Goal: Check status

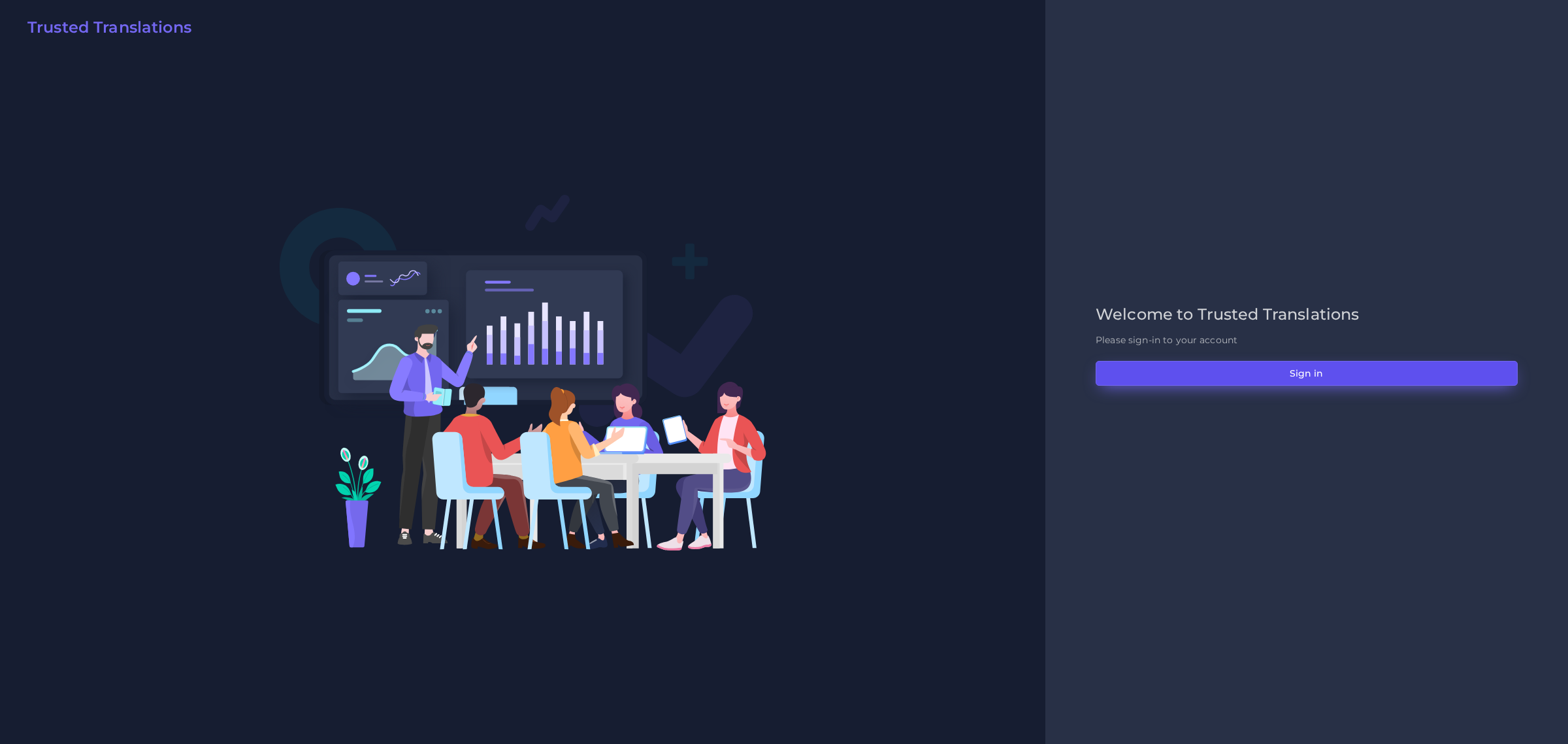
click at [1317, 374] on button "Sign in" at bounding box center [1306, 373] width 422 height 25
click at [1324, 379] on button "Sign in" at bounding box center [1306, 373] width 422 height 25
click at [1308, 375] on button "Sign in" at bounding box center [1306, 373] width 422 height 25
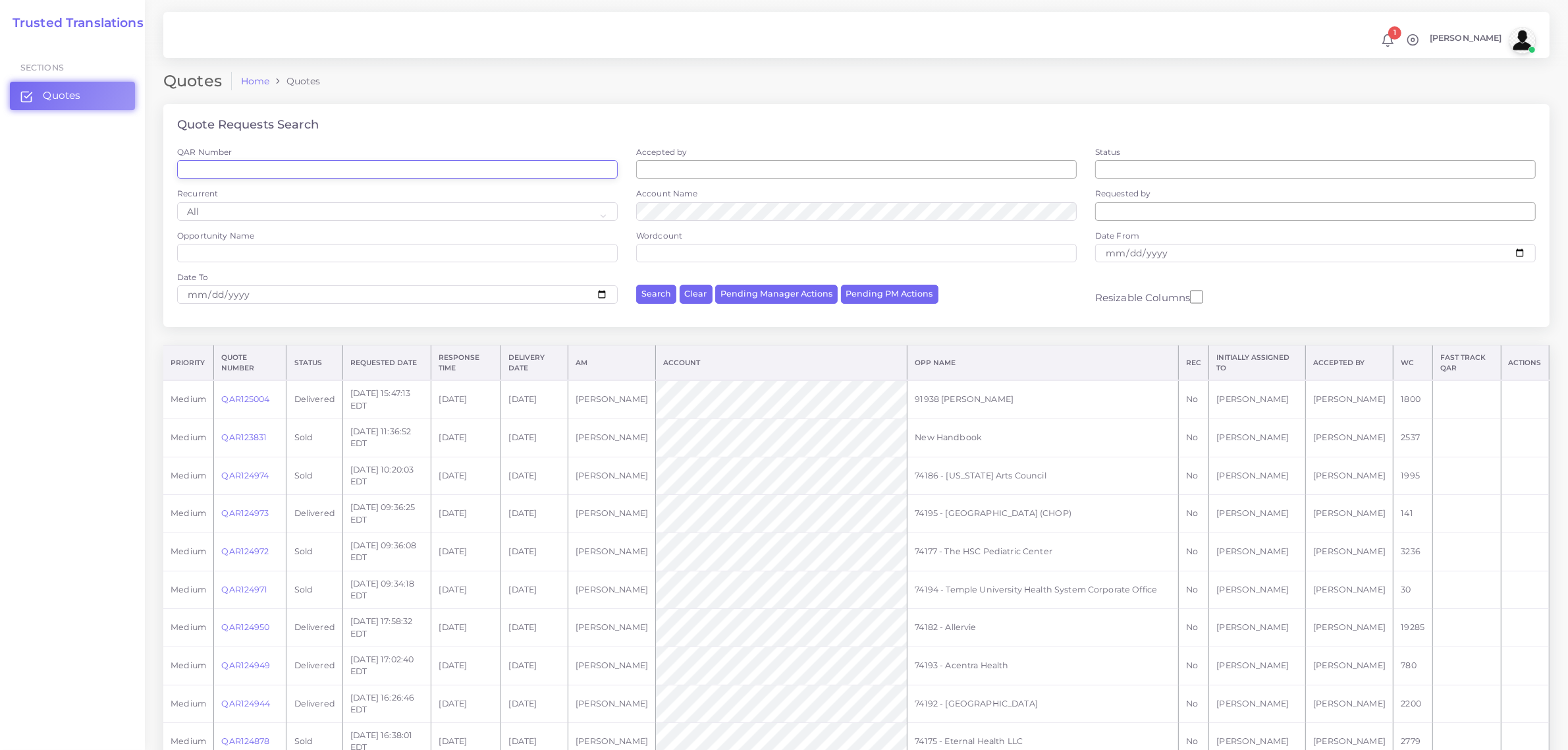
click at [247, 169] on input "QAR Number" at bounding box center [397, 169] width 441 height 19
paste input "QAR125097"
type input "QAR125097"
click at [636, 285] on button "Search" at bounding box center [656, 294] width 40 height 19
